Goal: Leave review/rating: Share an evaluation or opinion about a product, service, or content

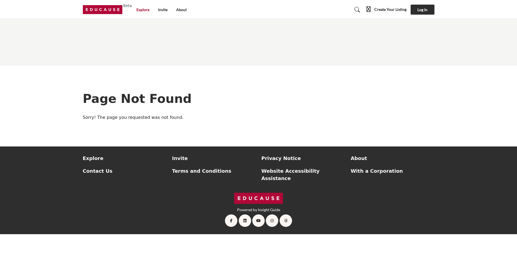
click at [137, 9] on link "Explore" at bounding box center [142, 9] width 13 height 5
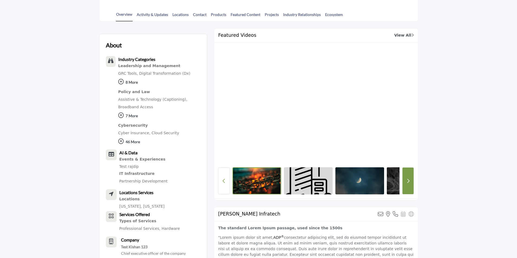
scroll to position [135, 0]
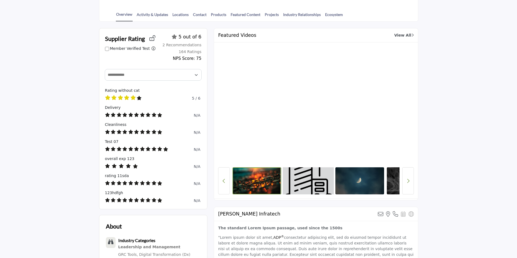
drag, startPoint x: 374, startPoint y: 186, endPoint x: 314, endPoint y: 183, distance: 59.9
click at [318, 184] on div at bounding box center [315, 180] width 167 height 27
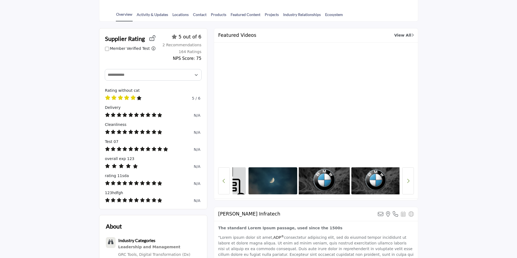
drag, startPoint x: 373, startPoint y: 183, endPoint x: 299, endPoint y: 179, distance: 74.0
click at [302, 179] on img at bounding box center [324, 181] width 51 height 28
drag, startPoint x: 369, startPoint y: 187, endPoint x: 319, endPoint y: 186, distance: 49.3
click at [320, 186] on div at bounding box center [315, 180] width 167 height 27
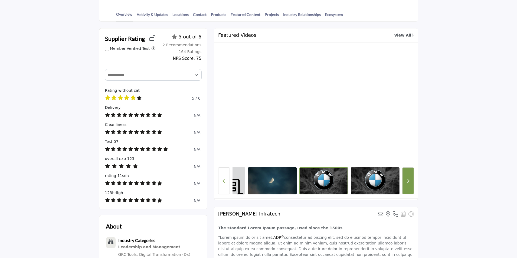
click at [405, 184] on button "Next button" at bounding box center [408, 180] width 12 height 27
drag, startPoint x: 348, startPoint y: 182, endPoint x: 393, endPoint y: 188, distance: 44.8
click at [392, 188] on div at bounding box center [315, 180] width 167 height 27
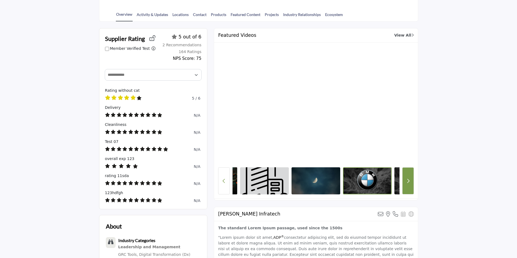
click at [408, 184] on button "Next button" at bounding box center [408, 180] width 12 height 27
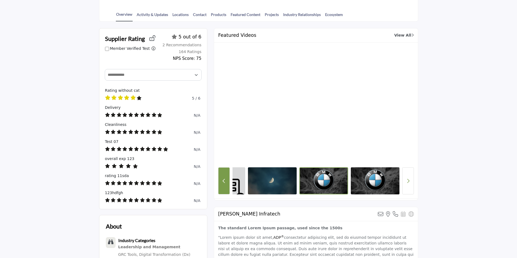
click at [224, 187] on button "Previous Button" at bounding box center [224, 180] width 12 height 27
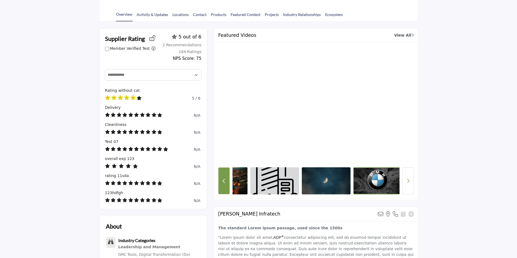
click at [224, 187] on button "Previous Button" at bounding box center [224, 180] width 12 height 27
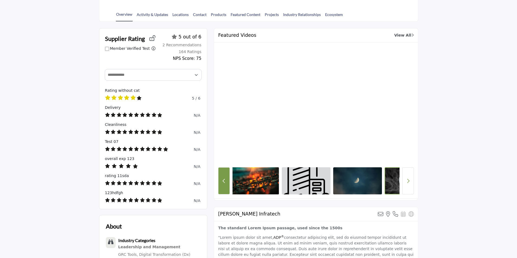
scroll to position [0, 0]
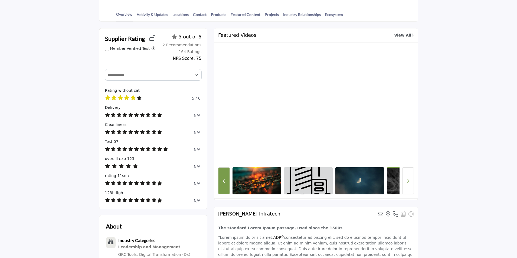
click at [224, 187] on button "Previous Button" at bounding box center [224, 180] width 12 height 27
click at [408, 182] on icon "Next button" at bounding box center [408, 180] width 3 height 5
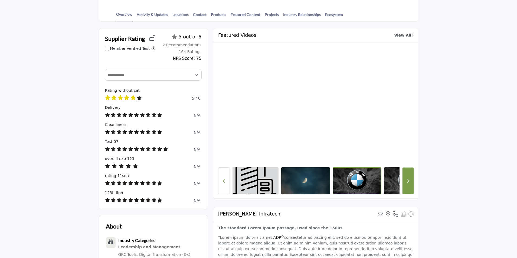
click at [408, 182] on icon "Next button" at bounding box center [408, 180] width 3 height 5
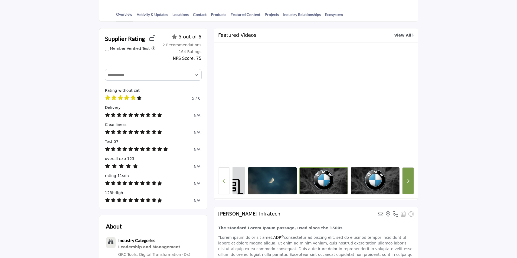
click at [408, 182] on icon "Next button" at bounding box center [408, 180] width 3 height 5
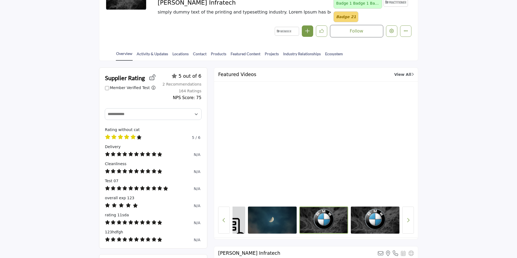
scroll to position [81, 0]
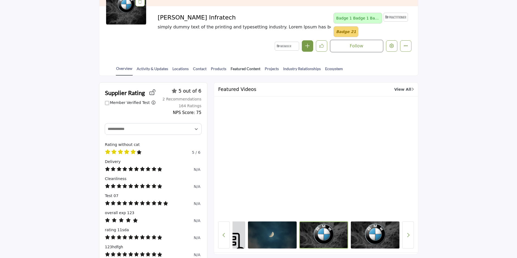
click at [243, 70] on link "Featured Content" at bounding box center [245, 70] width 30 height 9
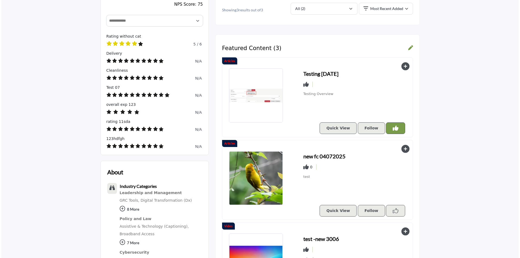
scroll to position [244, 0]
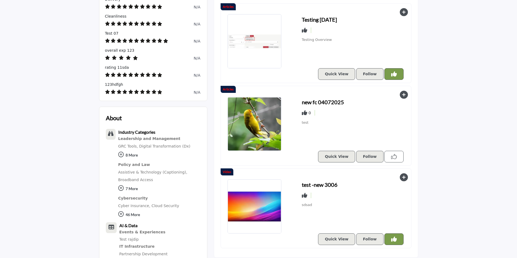
click at [392, 159] on icon "Like Resources" at bounding box center [394, 157] width 6 height 6
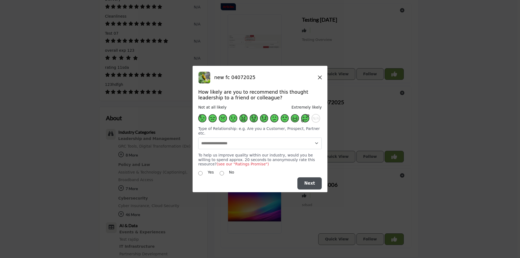
click at [305, 122] on span "Supplier Rating and Recommendation Modal" at bounding box center [305, 118] width 8 height 8
click at [295, 150] on div "How likely are you to recommend this thought leadership to a friend or colleagu…" at bounding box center [259, 132] width 123 height 87
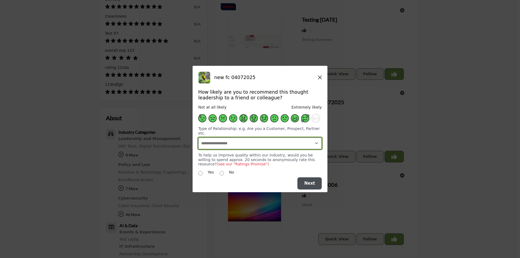
click at [275, 145] on select "**********" at bounding box center [259, 143] width 123 height 12
select select "**********"
click at [198, 137] on select "**********" at bounding box center [259, 143] width 123 height 12
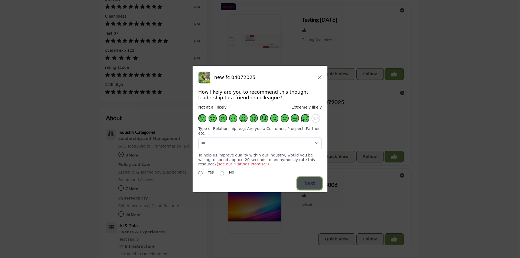
click at [314, 181] on span "Next" at bounding box center [309, 183] width 11 height 5
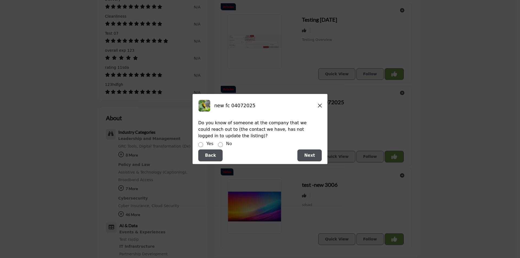
click at [222, 145] on div "Yes No" at bounding box center [259, 144] width 123 height 8
click at [310, 160] on button "Next" at bounding box center [309, 155] width 24 height 12
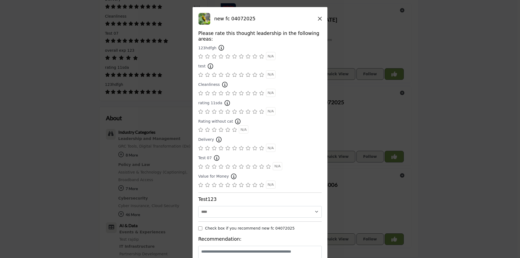
click at [248, 91] on icon "Supplier Rating and Recommendation Modal" at bounding box center [247, 93] width 5 height 4
click at [252, 109] on icon "Supplier Rating and Recommendation Modal" at bounding box center [254, 111] width 5 height 4
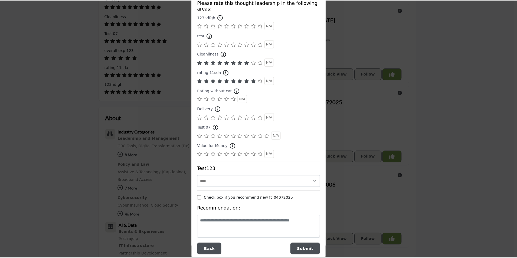
scroll to position [32, 0]
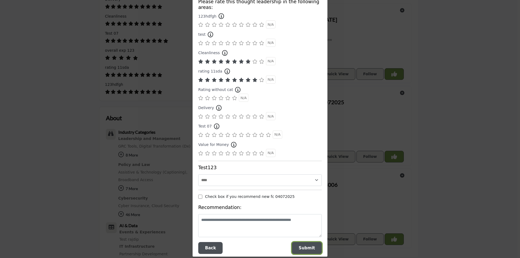
click at [307, 245] on span "Submit" at bounding box center [307, 247] width 16 height 5
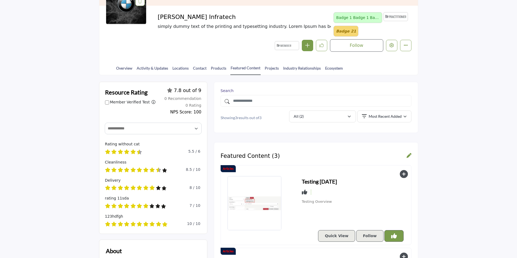
scroll to position [81, 0]
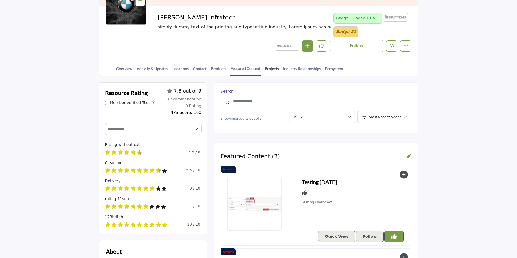
click at [267, 68] on link "Projects" at bounding box center [271, 70] width 15 height 9
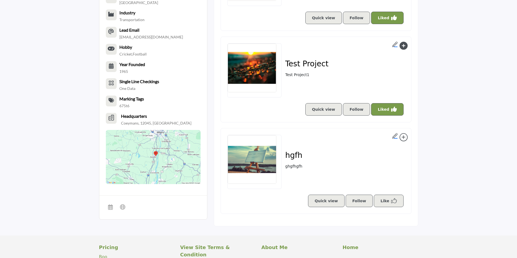
scroll to position [668, 0]
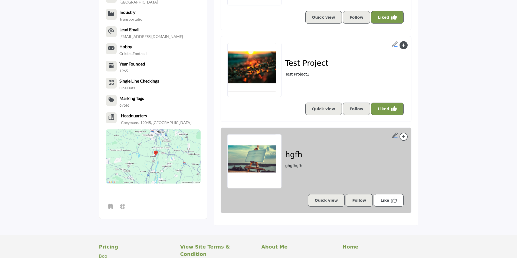
click at [391, 198] on link "Like" at bounding box center [389, 200] width 30 height 12
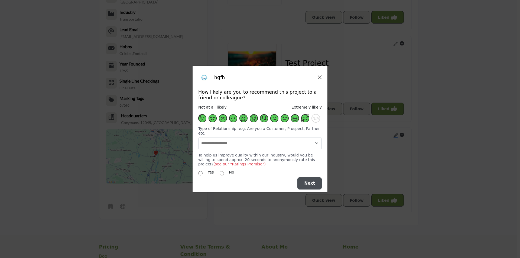
click at [301, 117] on span "Supplier Rating and Recommendation Modal" at bounding box center [305, 118] width 8 height 8
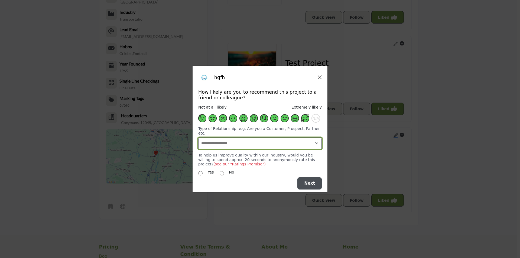
drag, startPoint x: 287, startPoint y: 138, endPoint x: 279, endPoint y: 141, distance: 8.9
click at [287, 138] on select "**********" at bounding box center [259, 143] width 123 height 12
select select "**********"
click at [198, 137] on select "**********" at bounding box center [259, 143] width 123 height 12
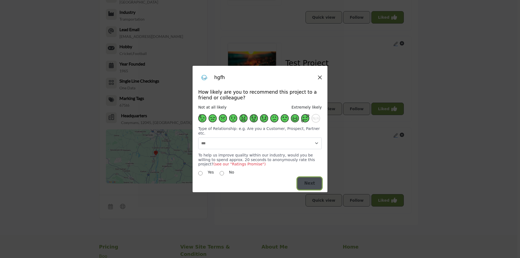
click at [320, 183] on button "Next" at bounding box center [309, 183] width 24 height 12
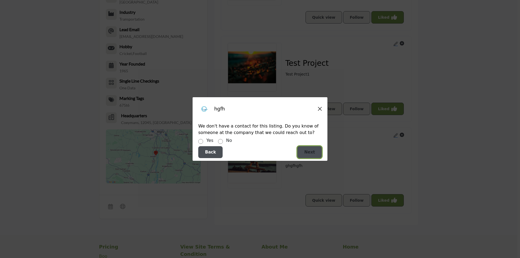
click at [306, 154] on span "Next" at bounding box center [309, 152] width 11 height 5
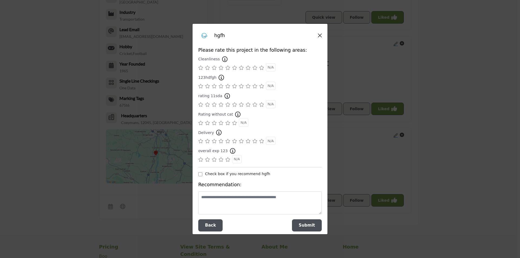
click at [247, 104] on icon "Supplier Rating and Recommendation Modal" at bounding box center [247, 104] width 5 height 4
click at [246, 140] on icon "Supplier Rating and Recommendation Modal" at bounding box center [247, 141] width 5 height 4
click at [315, 225] on button "Submit" at bounding box center [307, 225] width 30 height 12
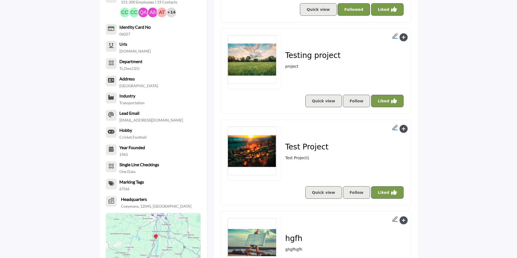
scroll to position [568, 0]
